Goal: Find specific page/section: Find specific page/section

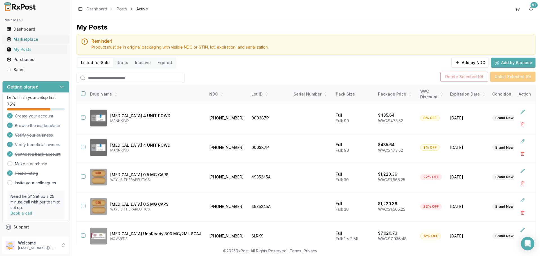
click at [23, 40] on div "Marketplace" at bounding box center [36, 40] width 58 height 6
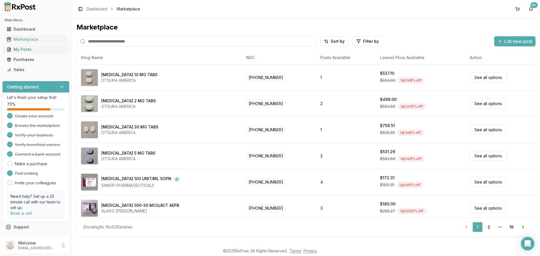
click at [43, 51] on div "My Posts" at bounding box center [36, 50] width 58 height 6
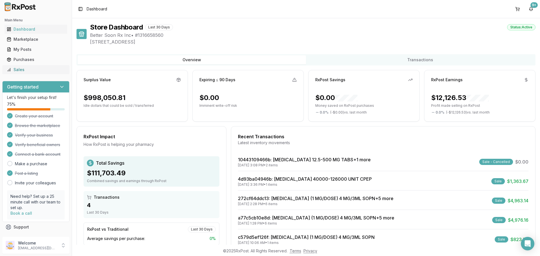
click at [36, 70] on div "Sales" at bounding box center [36, 70] width 58 height 6
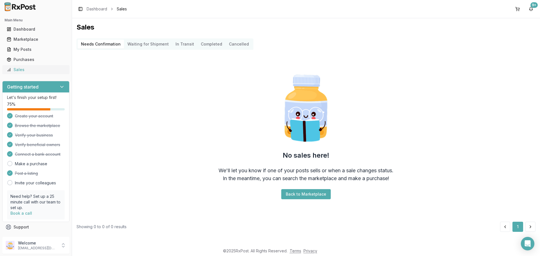
click at [25, 66] on link "Sales" at bounding box center [35, 70] width 63 height 10
